Goal: Task Accomplishment & Management: Manage account settings

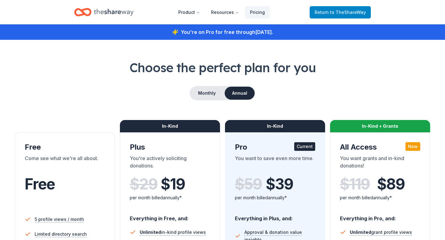
click at [342, 11] on span "to TheShareWay" at bounding box center [348, 12] width 36 height 5
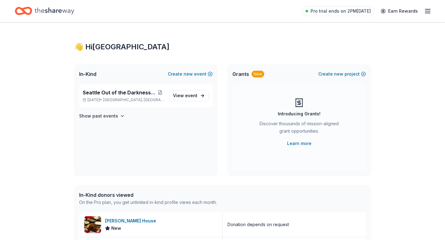
click at [430, 9] on icon "button" at bounding box center [427, 10] width 7 height 7
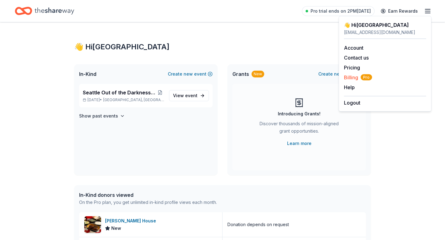
click at [356, 75] on span "Billing Pro" at bounding box center [358, 77] width 28 height 7
